Goal: Information Seeking & Learning: Stay updated

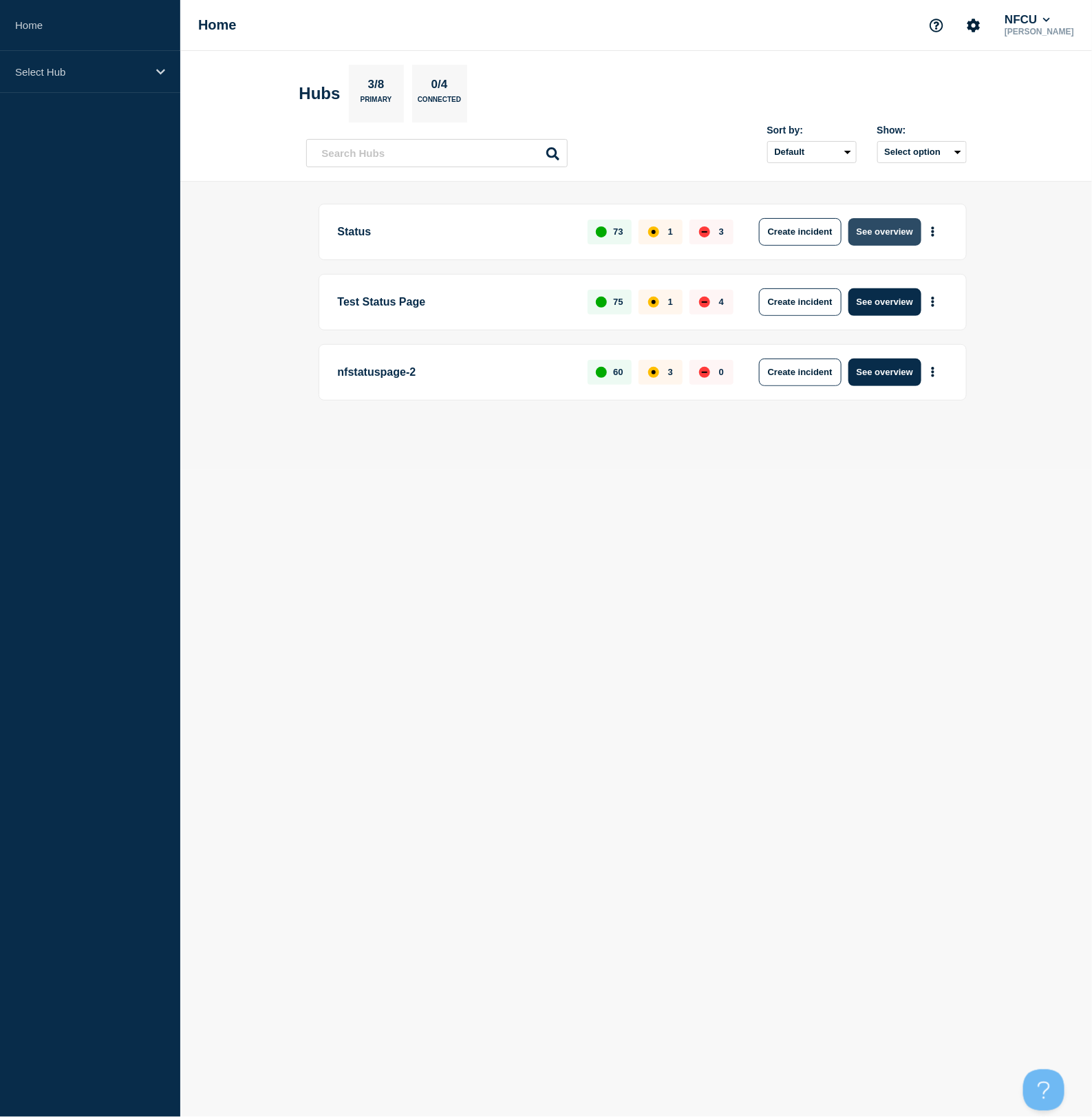
click at [871, 234] on button "See overview" at bounding box center [886, 232] width 73 height 27
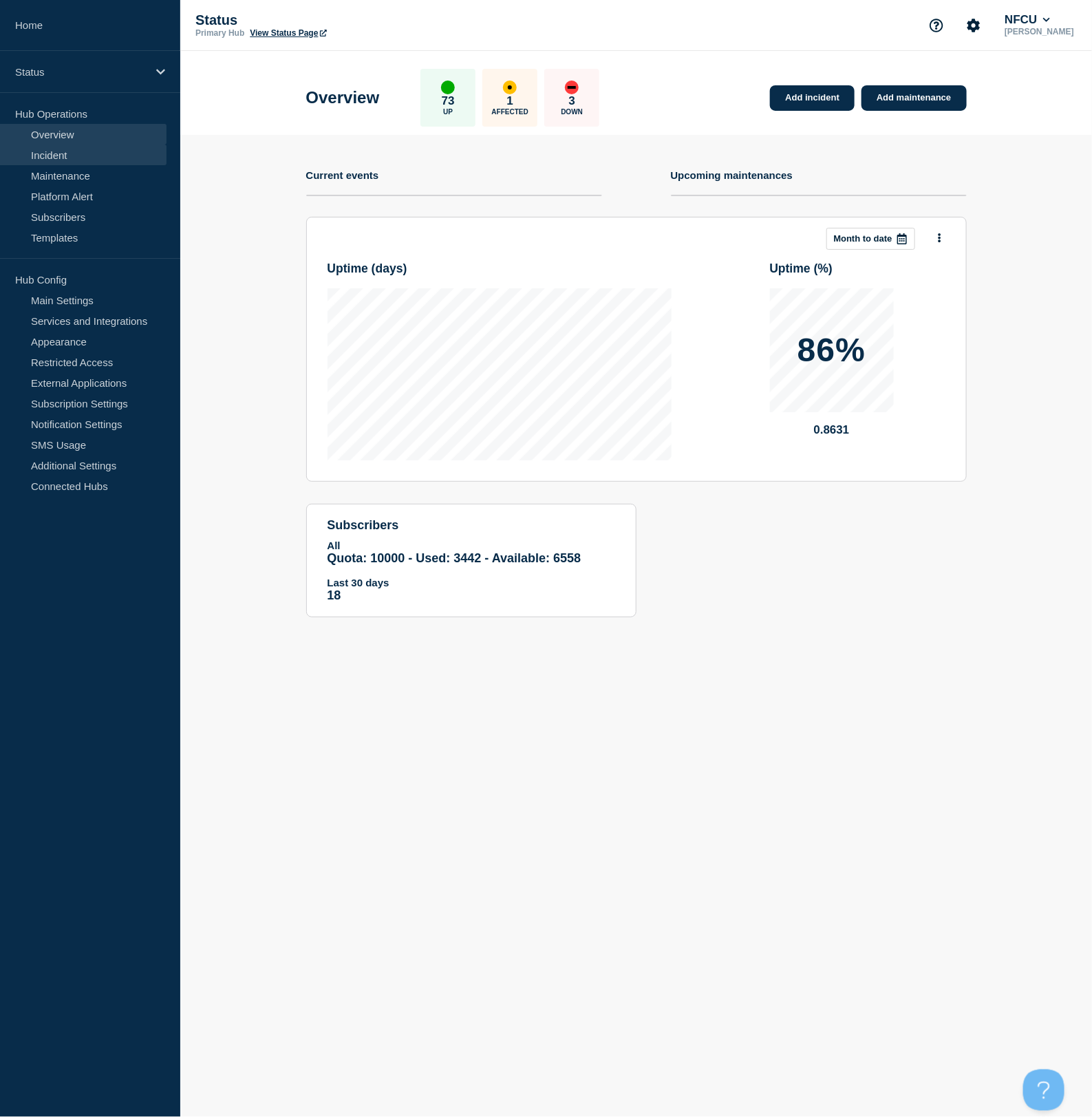
click at [80, 154] on link "Incident" at bounding box center [83, 154] width 166 height 20
